Goal: Complete application form

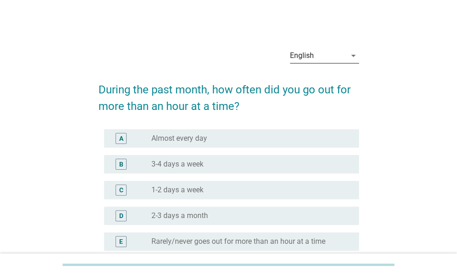
click at [314, 54] on div "English" at bounding box center [318, 55] width 56 height 15
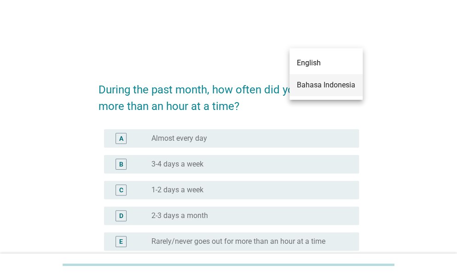
click at [313, 89] on div "Bahasa Indonesia" at bounding box center [326, 85] width 58 height 11
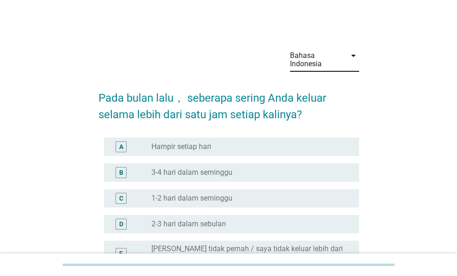
scroll to position [46, 0]
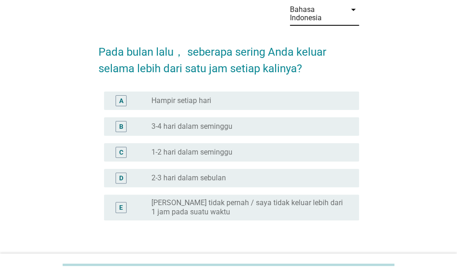
click at [179, 98] on label "Hampir setiap hari" at bounding box center [181, 100] width 60 height 9
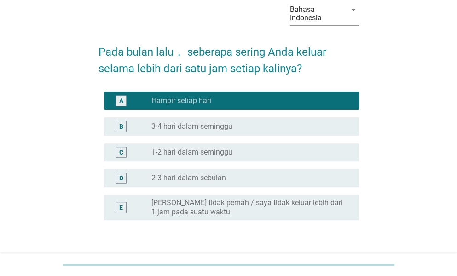
scroll to position [109, 0]
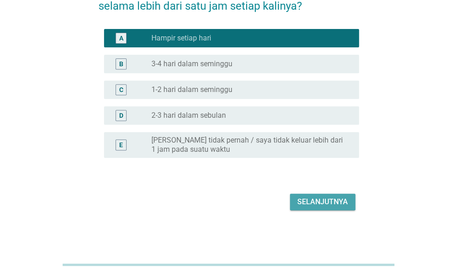
click at [322, 204] on div "Selanjutnya" at bounding box center [322, 201] width 51 height 11
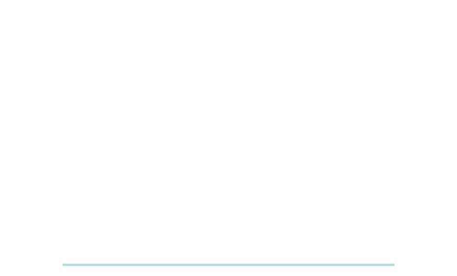
scroll to position [0, 0]
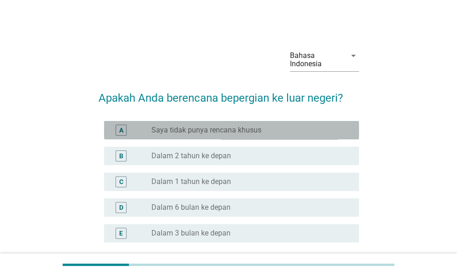
click at [220, 126] on label "Saya tidak punya rencana khusus" at bounding box center [206, 130] width 110 height 9
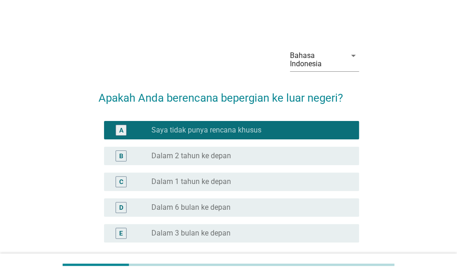
scroll to position [85, 0]
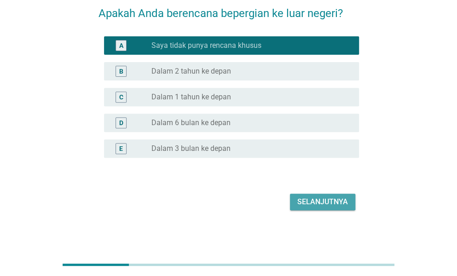
click at [323, 204] on div "Selanjutnya" at bounding box center [322, 201] width 51 height 11
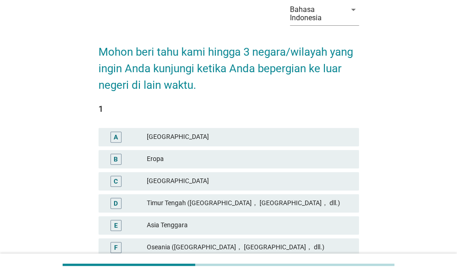
scroll to position [92, 0]
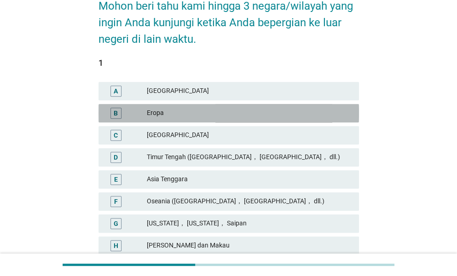
click at [161, 117] on div "Eropa" at bounding box center [249, 113] width 205 height 11
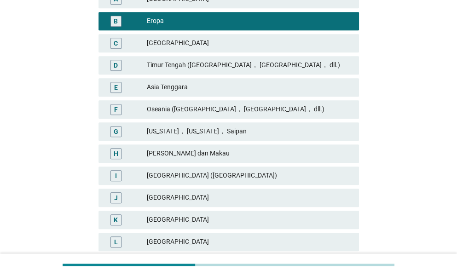
scroll to position [230, 0]
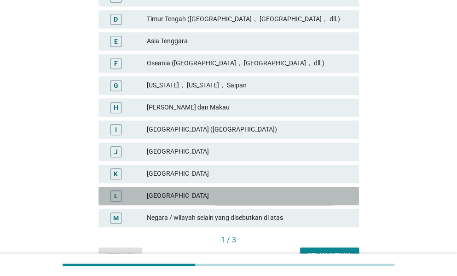
click at [159, 195] on div "[GEOGRAPHIC_DATA]" at bounding box center [249, 195] width 205 height 11
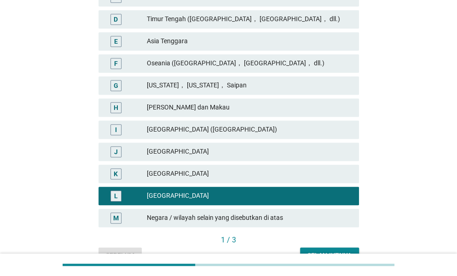
scroll to position [184, 0]
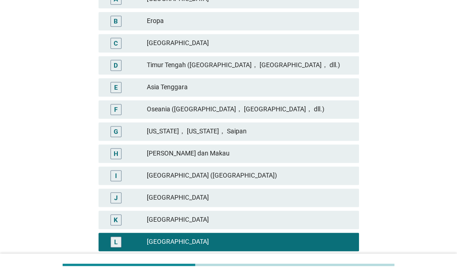
click at [221, 111] on div "Oseania ([GEOGRAPHIC_DATA]， [GEOGRAPHIC_DATA]， dll.)" at bounding box center [249, 109] width 205 height 11
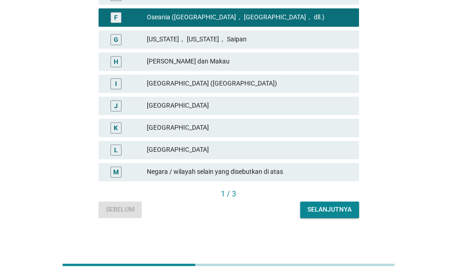
scroll to position [138, 0]
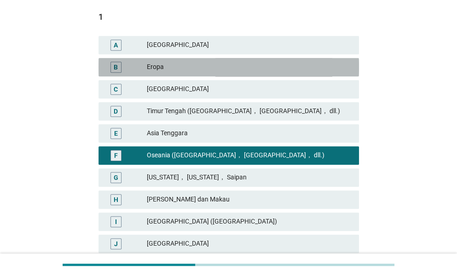
click at [166, 66] on div "Eropa" at bounding box center [249, 67] width 205 height 11
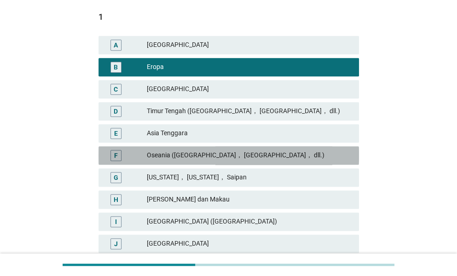
click at [231, 153] on div "Oseania ([GEOGRAPHIC_DATA]， [GEOGRAPHIC_DATA]， dll.)" at bounding box center [249, 155] width 205 height 11
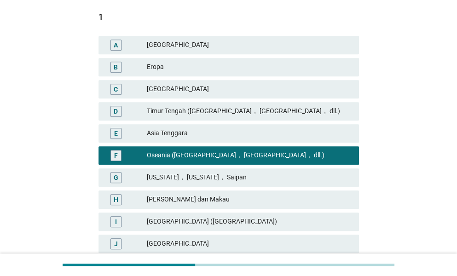
scroll to position [276, 0]
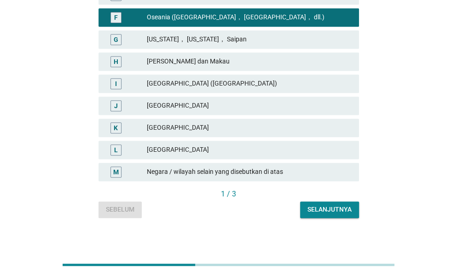
click at [347, 204] on button "Selanjutnya" at bounding box center [329, 210] width 59 height 17
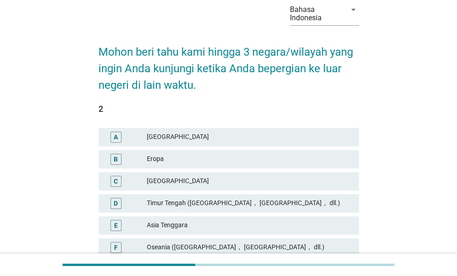
scroll to position [92, 0]
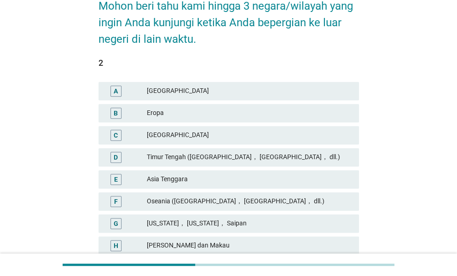
click at [151, 112] on div "Eropa" at bounding box center [249, 113] width 205 height 11
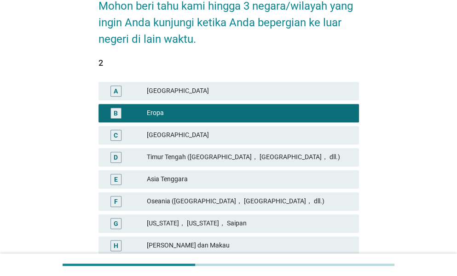
scroll to position [276, 0]
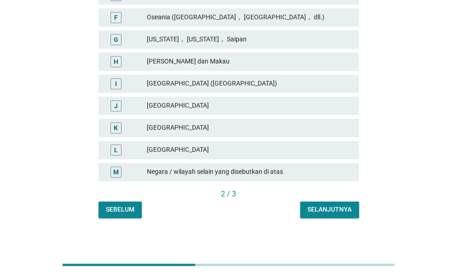
click at [316, 204] on button "Selanjutnya" at bounding box center [329, 210] width 59 height 17
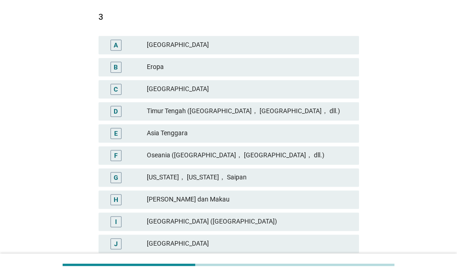
scroll to position [230, 0]
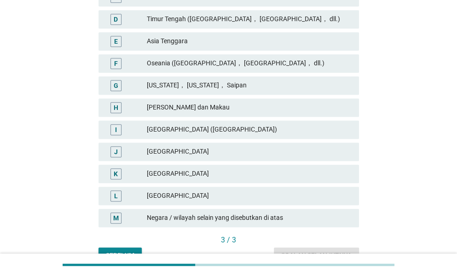
click at [178, 191] on div "[GEOGRAPHIC_DATA]" at bounding box center [249, 195] width 205 height 11
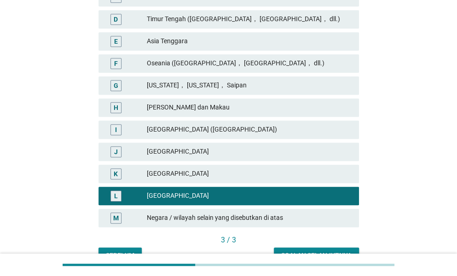
scroll to position [281, 0]
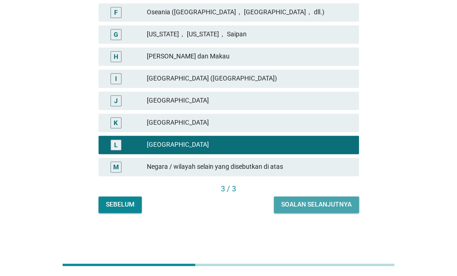
click at [312, 204] on div "Soalan selanjutnya" at bounding box center [316, 205] width 70 height 10
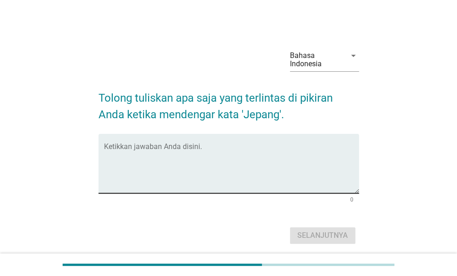
click at [195, 149] on textarea "Ketikkan jawaban Anda disini." at bounding box center [231, 169] width 255 height 48
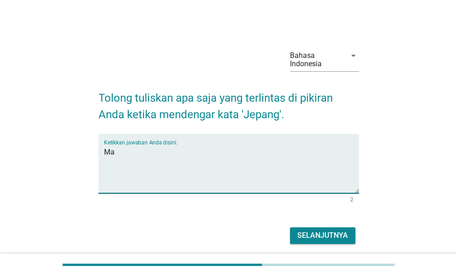
type textarea "M"
type textarea "E"
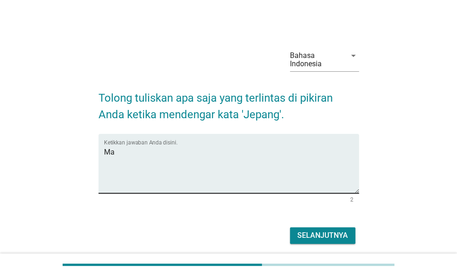
click at [144, 146] on textarea "Ma" at bounding box center [231, 169] width 255 height 48
click at [222, 145] on textarea "Mar" at bounding box center [231, 169] width 255 height 48
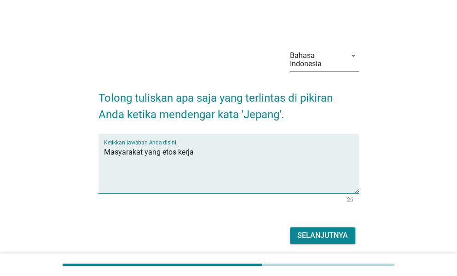
type textarea "Masyarakat yang etos kerja"
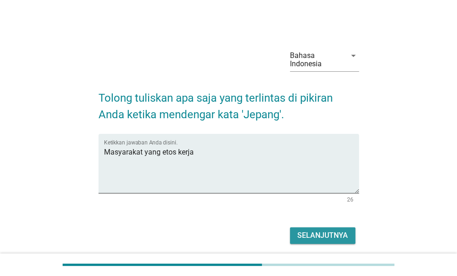
click at [315, 234] on div "Selanjutnya" at bounding box center [322, 235] width 51 height 11
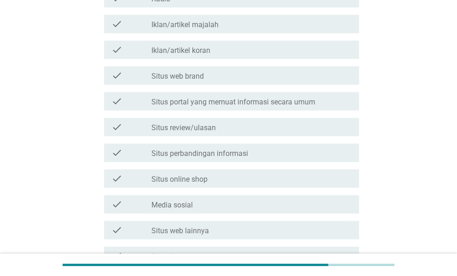
scroll to position [276, 0]
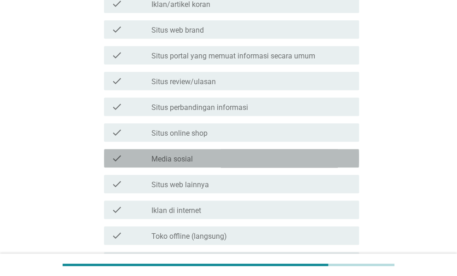
click at [162, 151] on div "check check_box_outline_blank Media sosial" at bounding box center [231, 158] width 255 height 18
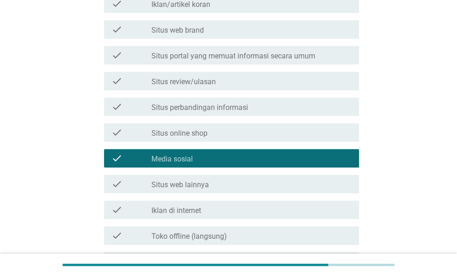
scroll to position [322, 0]
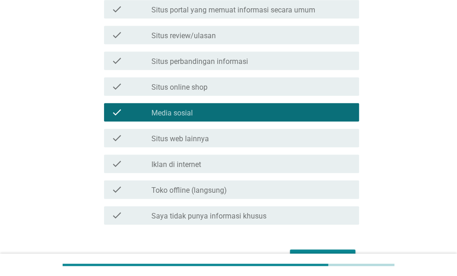
click at [188, 139] on label "Situs web lainnya" at bounding box center [180, 138] width 58 height 9
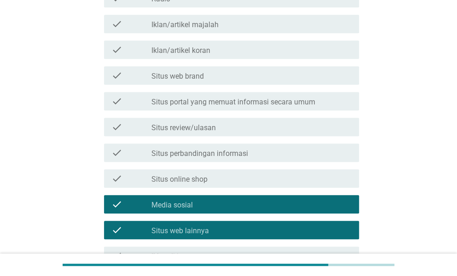
scroll to position [184, 0]
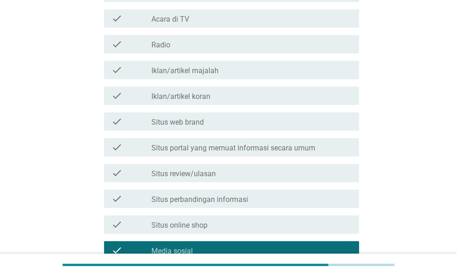
click at [210, 175] on label "Situs review/ulasan" at bounding box center [183, 173] width 64 height 9
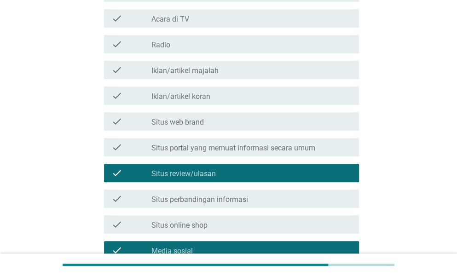
scroll to position [378, 0]
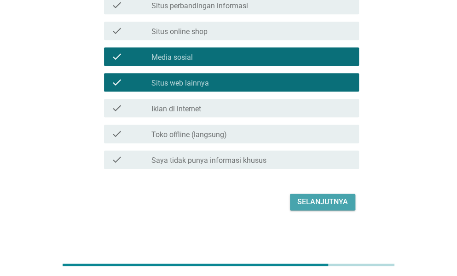
click at [326, 198] on div "Selanjutnya" at bounding box center [322, 201] width 51 height 11
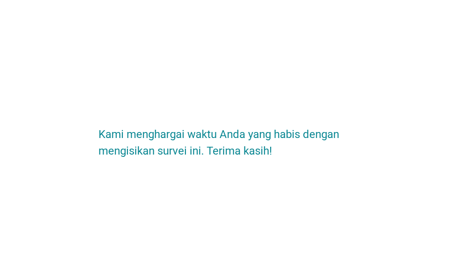
scroll to position [0, 0]
